Goal: Transaction & Acquisition: Book appointment/travel/reservation

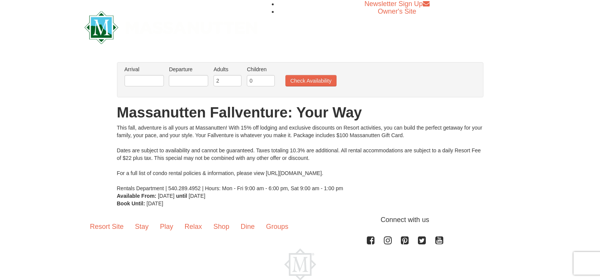
click at [398, 49] on div "Newsletter Sign Up Owner's Site" at bounding box center [300, 27] width 443 height 55
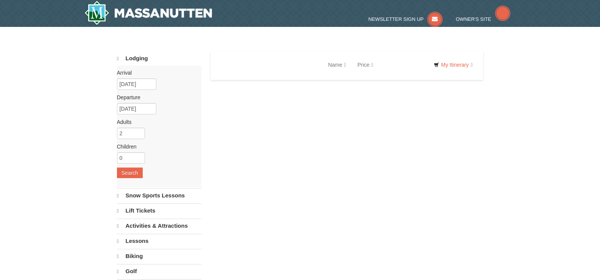
select select "9"
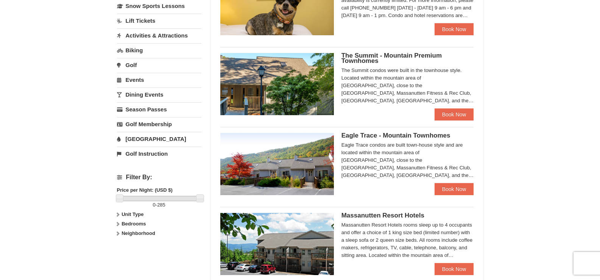
scroll to position [189, 0]
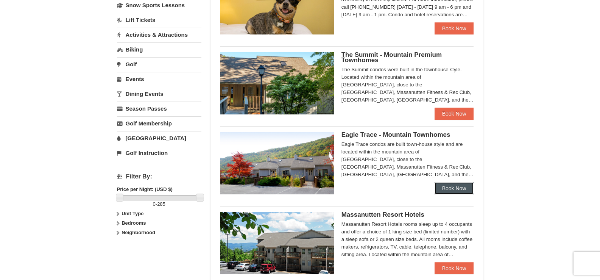
click at [468, 193] on link "Book Now" at bounding box center [454, 188] width 39 height 12
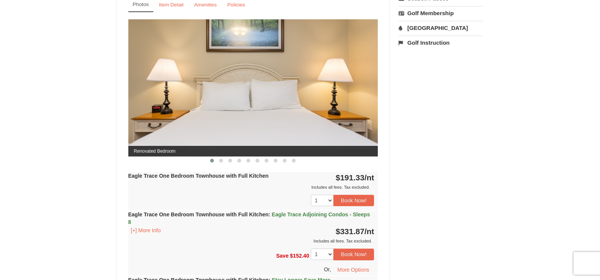
scroll to position [303, 0]
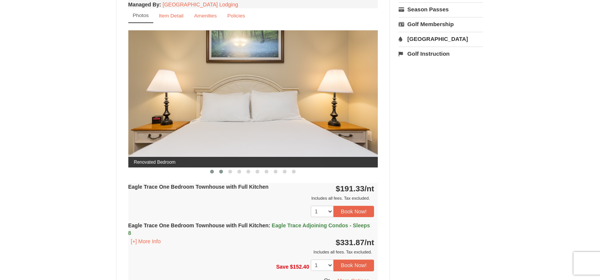
click at [218, 172] on button at bounding box center [221, 172] width 9 height 8
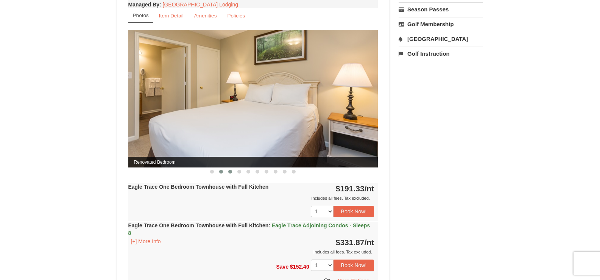
click at [233, 172] on button at bounding box center [230, 172] width 9 height 8
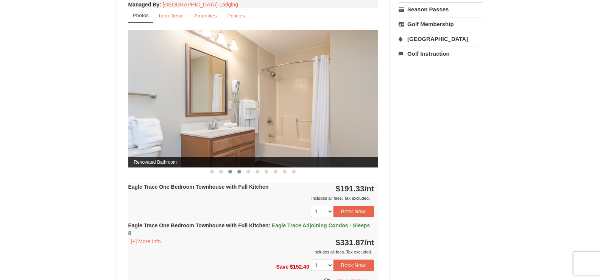
click at [239, 173] on span at bounding box center [240, 172] width 4 height 4
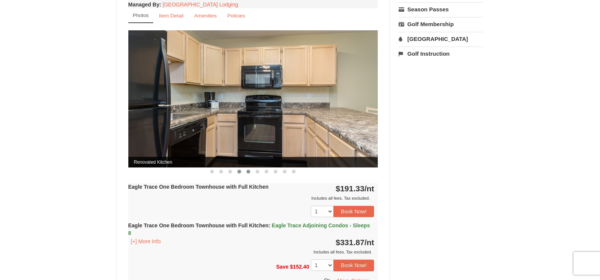
click at [249, 172] on span at bounding box center [249, 172] width 4 height 4
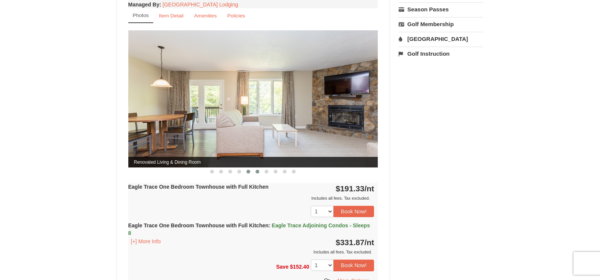
click at [258, 173] on span at bounding box center [258, 172] width 4 height 4
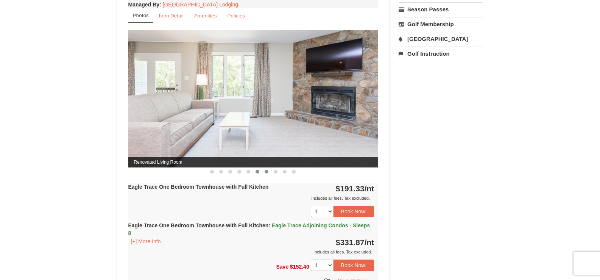
click at [266, 174] on button at bounding box center [266, 172] width 9 height 8
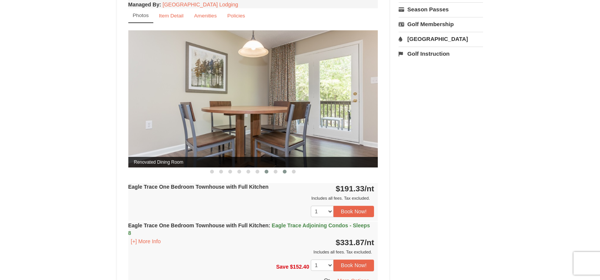
click at [282, 174] on button at bounding box center [284, 172] width 9 height 8
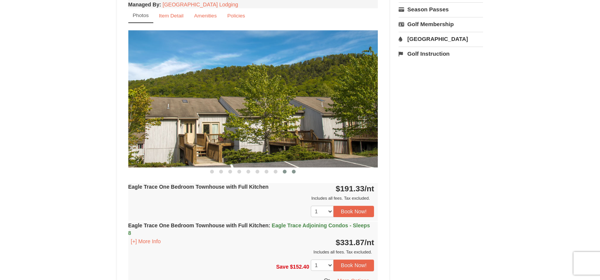
click at [294, 173] on span at bounding box center [294, 172] width 4 height 4
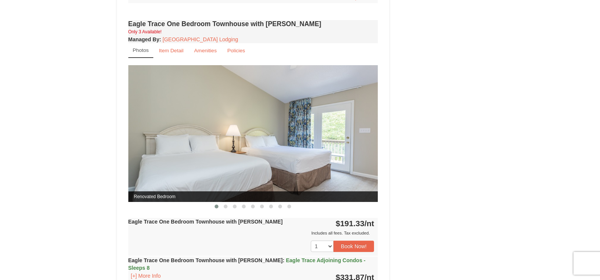
scroll to position [682, 0]
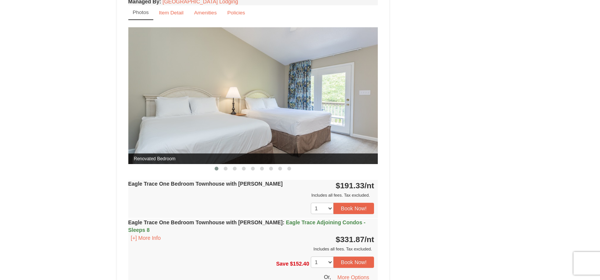
click at [214, 170] on button at bounding box center [216, 169] width 9 height 8
click at [232, 169] on button at bounding box center [234, 169] width 9 height 8
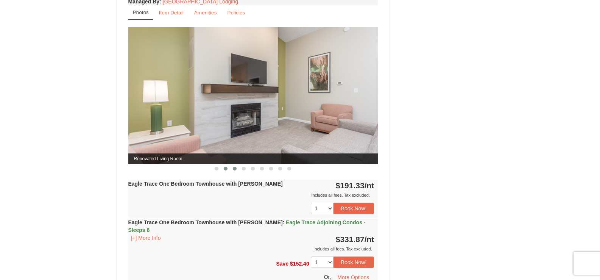
click at [227, 169] on span at bounding box center [226, 169] width 4 height 4
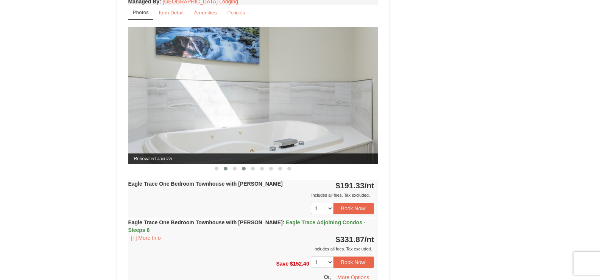
click at [245, 168] on span at bounding box center [244, 169] width 4 height 4
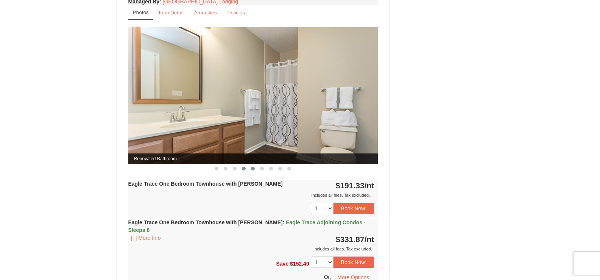
click at [256, 169] on button at bounding box center [253, 169] width 9 height 8
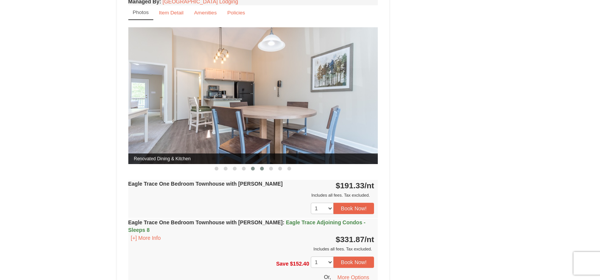
click at [262, 169] on span at bounding box center [262, 169] width 4 height 4
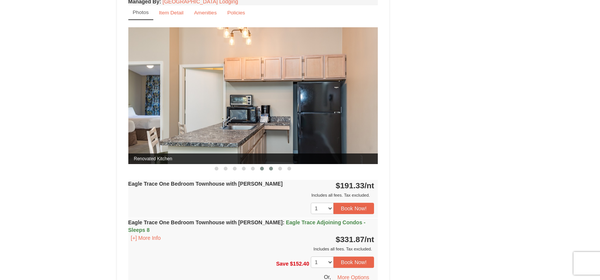
click at [271, 169] on span at bounding box center [271, 169] width 4 height 4
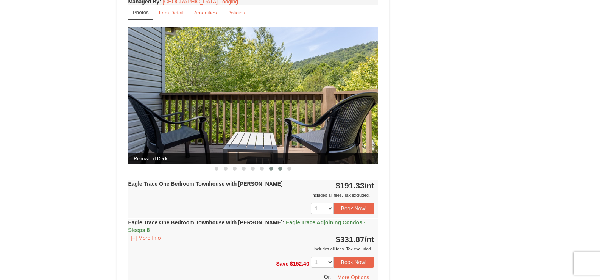
click at [280, 169] on span at bounding box center [280, 169] width 4 height 4
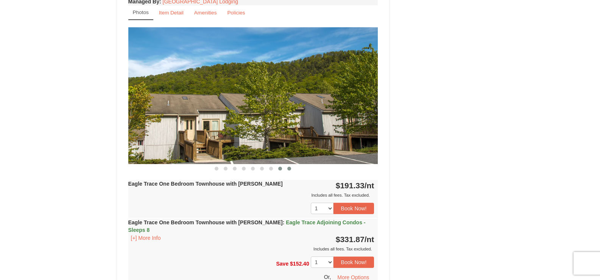
click at [292, 168] on button at bounding box center [289, 169] width 9 height 8
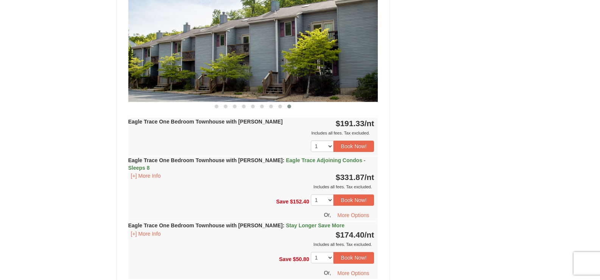
scroll to position [758, 0]
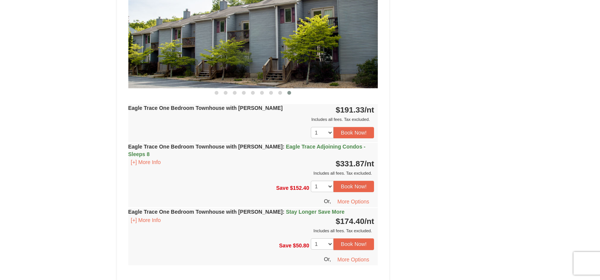
click at [231, 128] on div "1 2 3 Book Now!" at bounding box center [253, 132] width 250 height 19
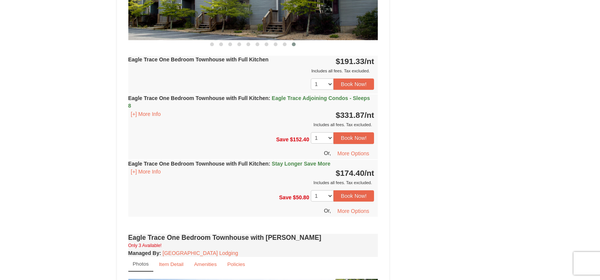
scroll to position [417, 0]
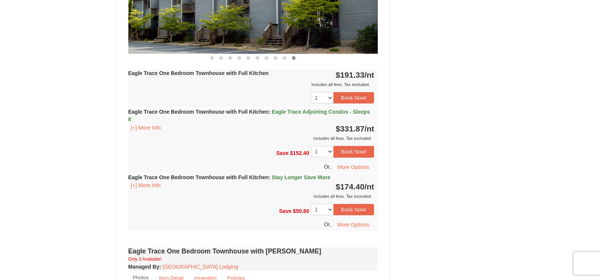
click at [244, 204] on div "Save $50.80 1 2 3 4 5 Or, More Options" at bounding box center [253, 215] width 250 height 30
click at [153, 188] on button "[+] More Info" at bounding box center [145, 185] width 35 height 8
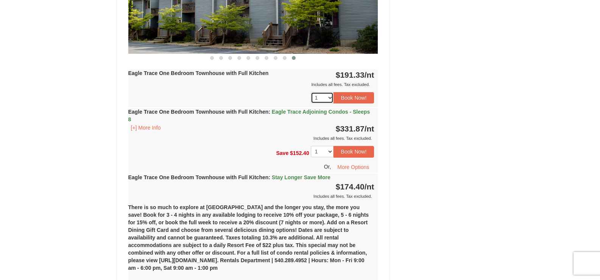
click at [327, 98] on select "1 2 3 4 5" at bounding box center [322, 97] width 23 height 11
click at [345, 98] on button "Book Now!" at bounding box center [354, 97] width 41 height 11
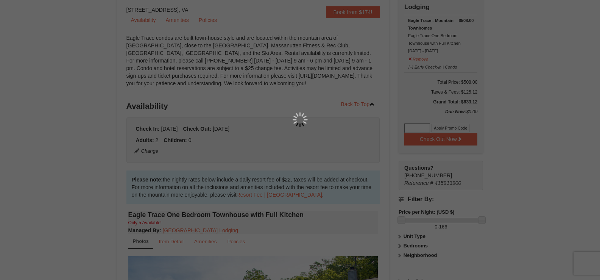
scroll to position [74, 0]
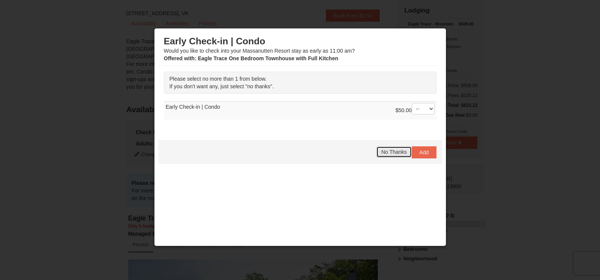
click at [382, 152] on span "No Thanks" at bounding box center [394, 152] width 25 height 6
